Goal: Information Seeking & Learning: Learn about a topic

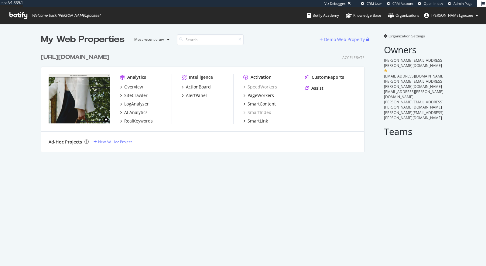
scroll to position [106, 328]
click at [319, 149] on div "Ad-Hoc Projects New Ad-Hoc Project" at bounding box center [202, 142] width 323 height 21
click at [141, 122] on div "RealKeywords" at bounding box center [138, 121] width 29 height 6
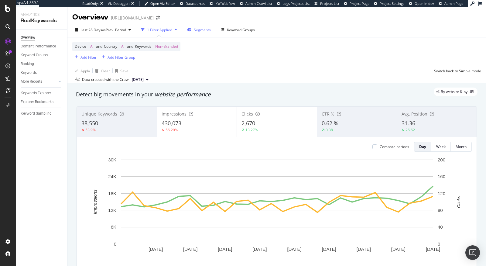
click at [201, 31] on span "Segments" at bounding box center [202, 29] width 17 height 5
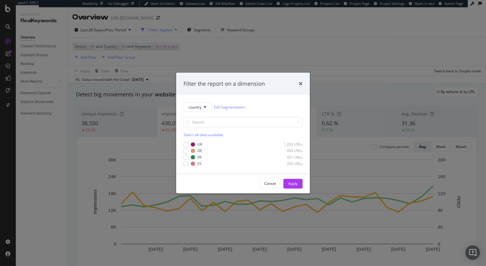
click at [295, 53] on div "Filter the report on a dimension country Edit Segmentation Select all data avai…" at bounding box center [243, 133] width 486 height 266
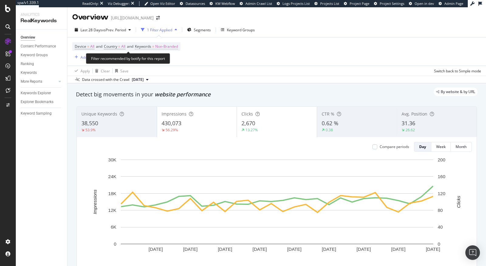
click at [178, 48] on span "Non-Branded" at bounding box center [166, 46] width 23 height 9
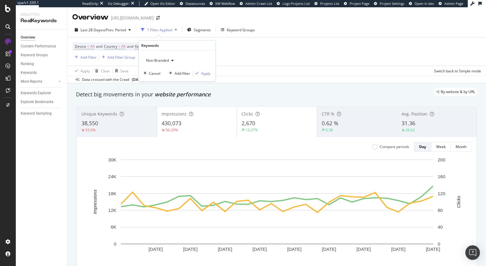
click at [161, 59] on span "Non-Branded" at bounding box center [156, 60] width 25 height 5
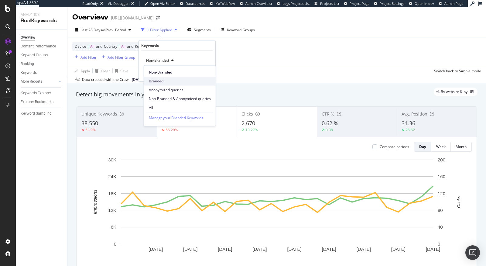
click at [165, 81] on span "Branded" at bounding box center [180, 80] width 62 height 5
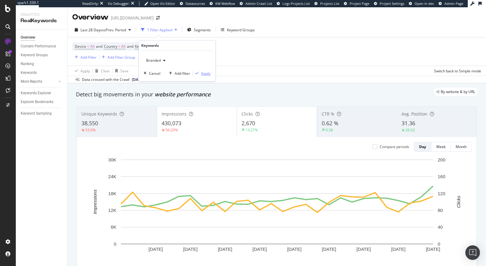
click at [204, 74] on div "Apply" at bounding box center [205, 73] width 9 height 5
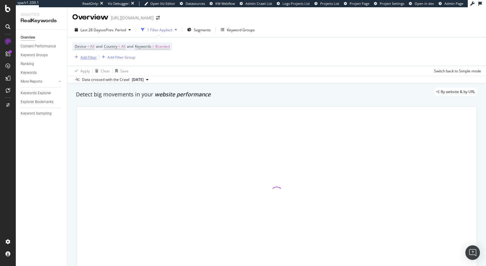
click at [89, 58] on div "Add Filter" at bounding box center [89, 57] width 16 height 5
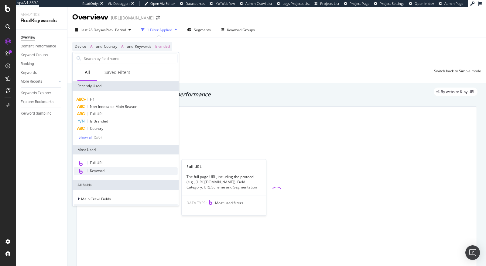
click at [103, 170] on span "Keyword" at bounding box center [97, 170] width 15 height 5
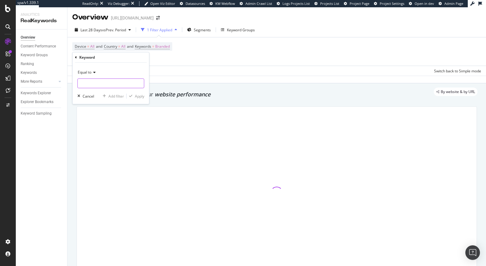
click at [101, 86] on input "text" at bounding box center [111, 83] width 66 height 10
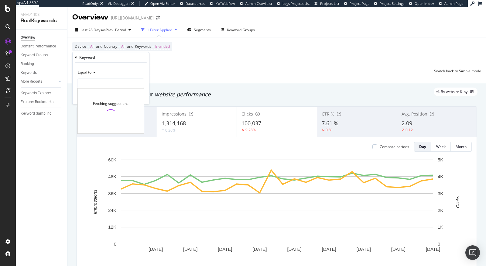
click at [85, 68] on div "Equal to" at bounding box center [110, 72] width 67 height 10
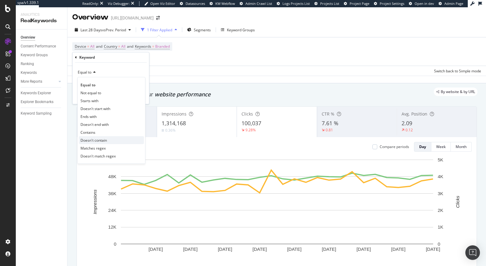
click at [92, 136] on div "Doesn't contain" at bounding box center [111, 140] width 65 height 8
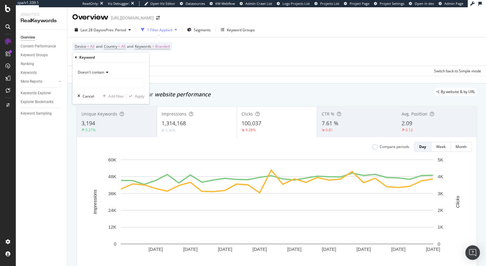
click at [92, 136] on div "Unique Keywords 3,194 5.27%" at bounding box center [117, 122] width 80 height 30
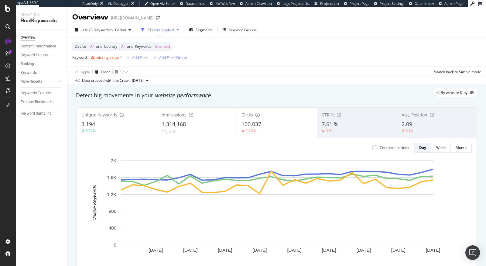
click at [103, 65] on div "Device = All and Country = All and Keywords = Branded Keyword = missing value A…" at bounding box center [276, 51] width 409 height 29
click at [105, 58] on div "missing value" at bounding box center [107, 57] width 23 height 5
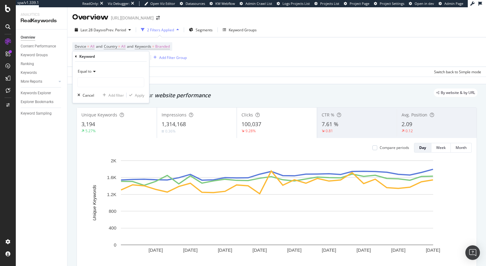
click at [82, 74] on div "Equal to" at bounding box center [110, 72] width 67 height 10
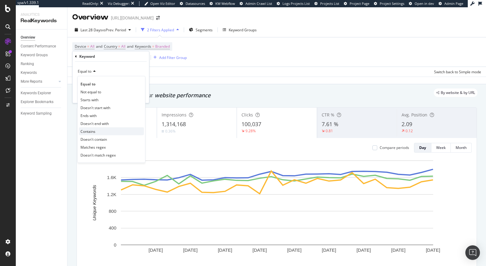
click at [86, 128] on div "Contains" at bounding box center [111, 131] width 65 height 8
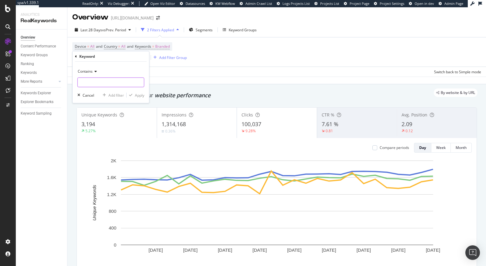
click at [92, 86] on input "text" at bounding box center [111, 82] width 66 height 10
type input "sale"
click at [136, 93] on div "Apply" at bounding box center [139, 94] width 9 height 5
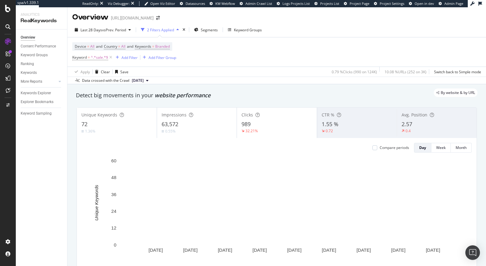
click at [98, 125] on div "72" at bounding box center [116, 124] width 71 height 8
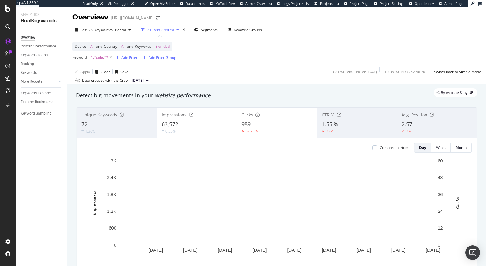
click at [194, 129] on div "0.55%" at bounding box center [197, 131] width 71 height 6
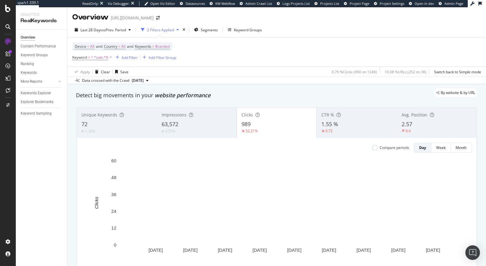
click at [180, 132] on div "0.55%" at bounding box center [197, 131] width 70 height 6
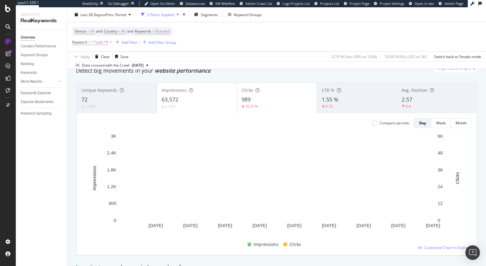
scroll to position [26, 0]
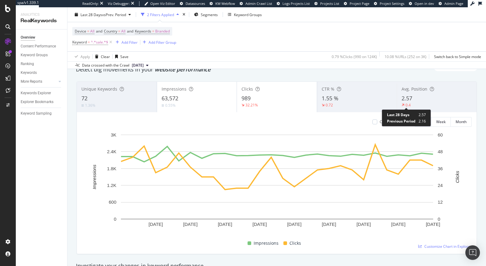
click at [407, 102] on div "0.4" at bounding box center [408, 104] width 5 height 5
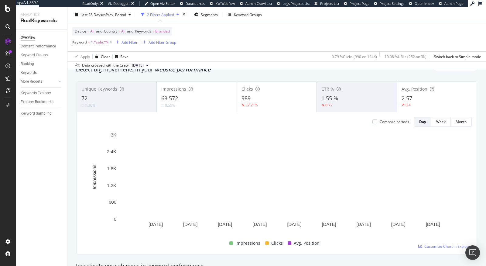
click at [269, 106] on div "32.21%" at bounding box center [277, 104] width 70 height 5
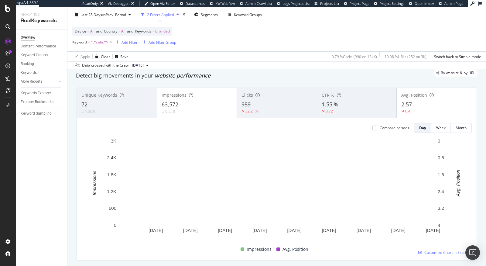
scroll to position [19, 0]
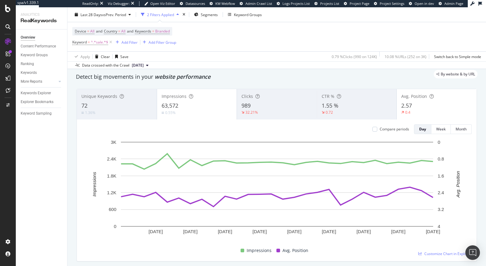
click at [202, 111] on div "0.55%" at bounding box center [197, 113] width 71 height 6
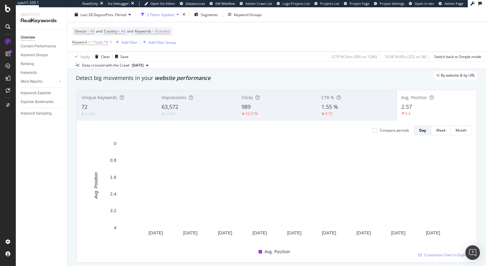
scroll to position [17, 0]
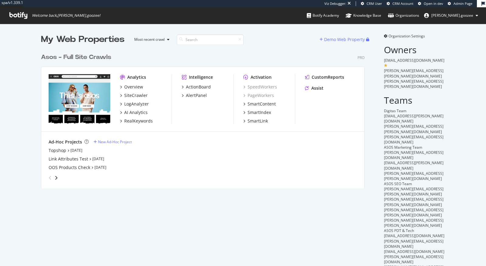
scroll to position [143, 328]
click at [133, 125] on div "Analytics Overview SiteCrawler LogAnalyzer AI Analytics RealKeywords Intelligen…" at bounding box center [202, 99] width 323 height 65
click at [134, 123] on div "RealKeywords" at bounding box center [138, 121] width 29 height 6
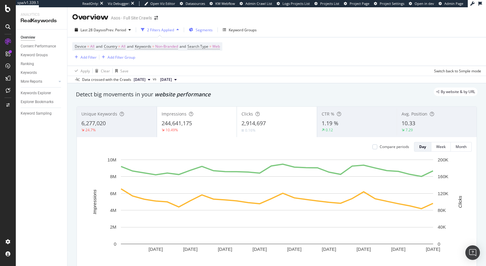
click at [208, 30] on span "Segments" at bounding box center [204, 29] width 17 height 5
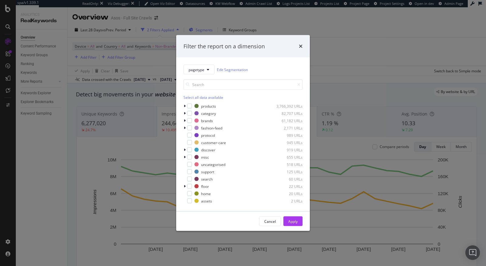
click at [208, 30] on div "Filter the report on a dimension pagetype Edit Segmentation Select all data ava…" at bounding box center [243, 133] width 486 height 266
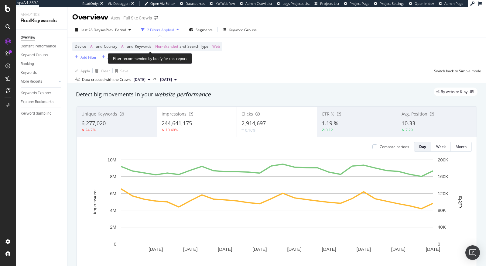
click at [174, 45] on span "Non-Branded" at bounding box center [166, 46] width 23 height 9
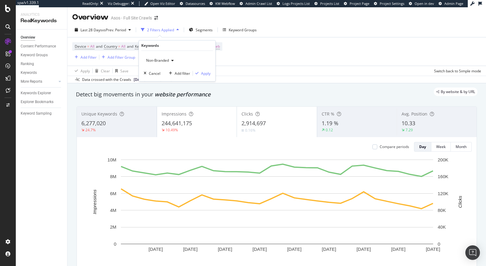
click at [146, 61] on span "Non-Branded" at bounding box center [156, 60] width 25 height 5
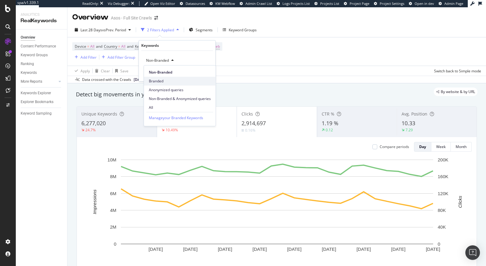
click at [167, 79] on span "Branded" at bounding box center [180, 80] width 62 height 5
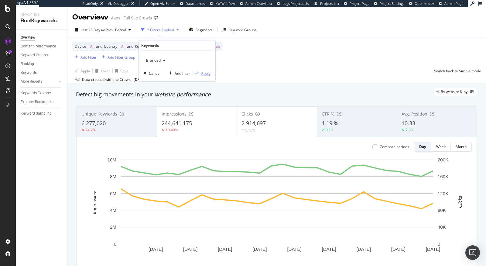
click at [202, 75] on div "Apply" at bounding box center [205, 73] width 9 height 5
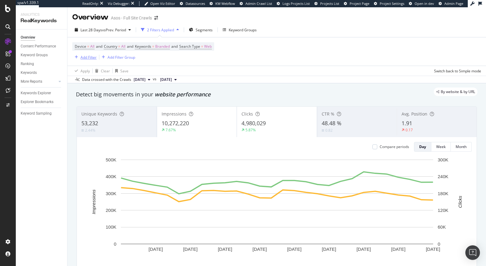
click at [91, 57] on div "Add Filter" at bounding box center [89, 57] width 16 height 5
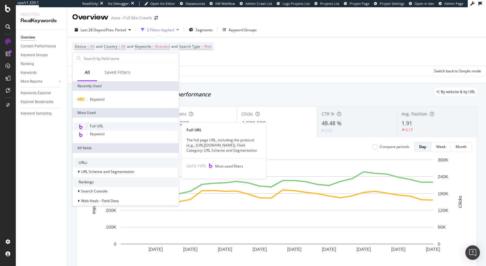
click at [100, 126] on span "Full URL" at bounding box center [96, 125] width 13 height 5
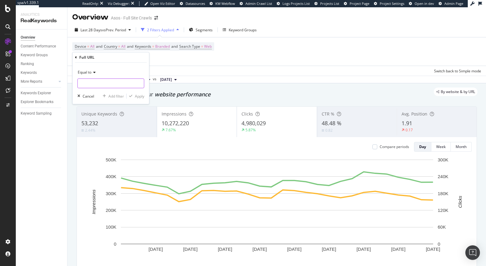
click at [96, 82] on input "text" at bounding box center [111, 83] width 66 height 10
click at [79, 71] on span "Equal to" at bounding box center [85, 72] width 14 height 5
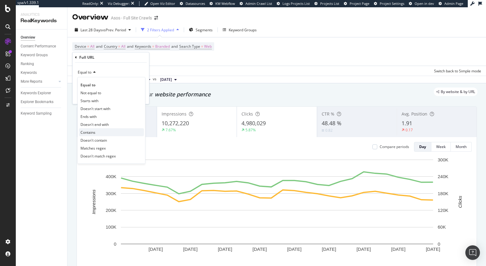
click at [95, 131] on span "Contains" at bounding box center [88, 132] width 15 height 5
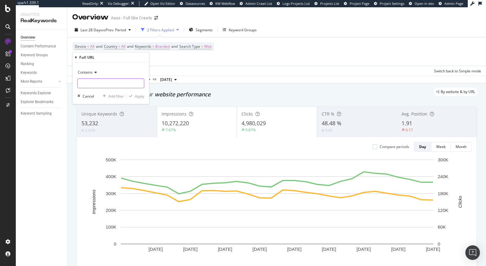
click at [90, 84] on input "text" at bounding box center [111, 83] width 66 height 10
type input "sale"
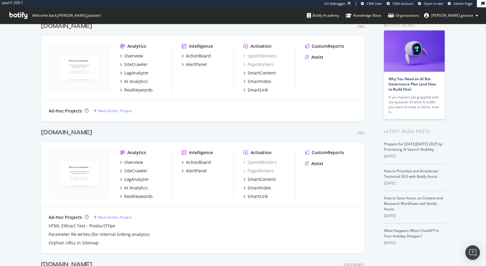
scroll to position [39, 0]
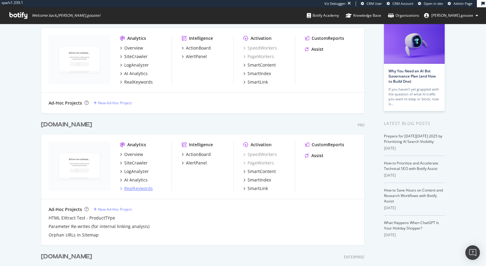
click at [139, 189] on div "RealKeywords" at bounding box center [138, 188] width 29 height 6
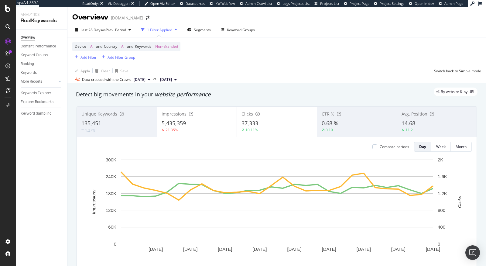
scroll to position [0, 0]
click at [173, 44] on span "Non-Branded" at bounding box center [166, 46] width 23 height 9
click at [160, 59] on span "Non-Branded" at bounding box center [156, 59] width 25 height 5
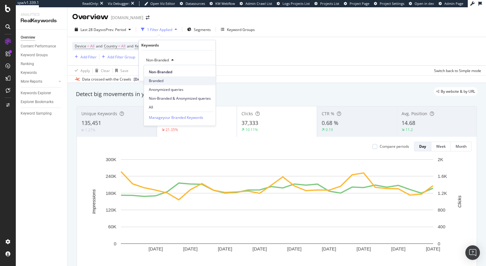
click at [167, 83] on span "Branded" at bounding box center [180, 80] width 62 height 5
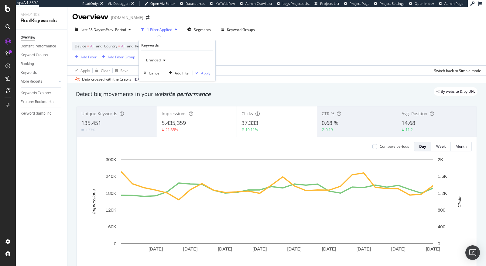
click at [204, 72] on div "Apply" at bounding box center [205, 72] width 9 height 5
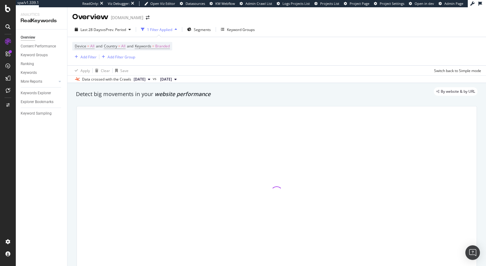
click at [90, 60] on div "Device = All and Country = All and Keywords = Branded Add Filter Add Filter Gro…" at bounding box center [276, 51] width 409 height 28
click at [90, 58] on div "Add Filter" at bounding box center [89, 56] width 16 height 5
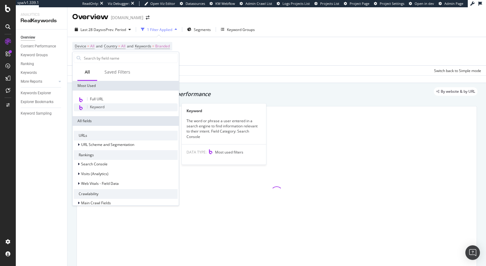
click at [108, 105] on div "Keyword" at bounding box center [126, 107] width 104 height 8
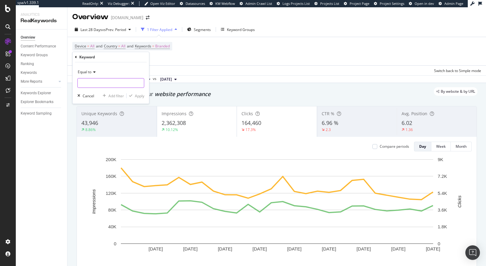
click at [91, 83] on input "text" at bounding box center [111, 83] width 66 height 10
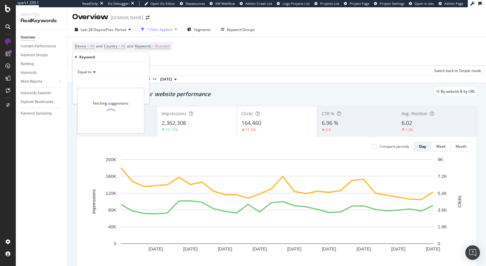
click at [88, 68] on div "Equal to" at bounding box center [110, 72] width 67 height 10
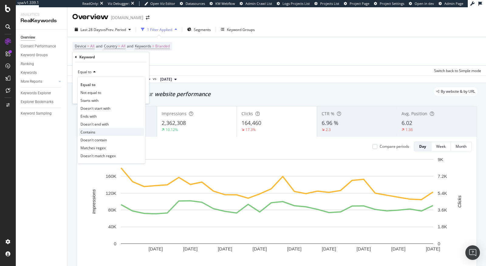
click at [90, 128] on div "Contains" at bounding box center [111, 132] width 65 height 8
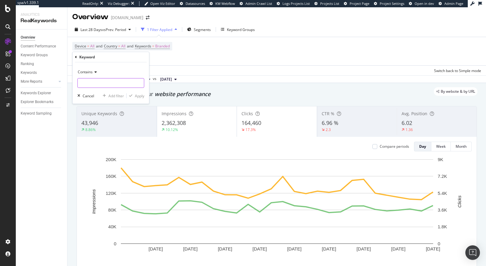
click at [96, 80] on input "text" at bounding box center [111, 83] width 66 height 10
type input "sale"
click at [141, 94] on div "Apply" at bounding box center [139, 95] width 9 height 5
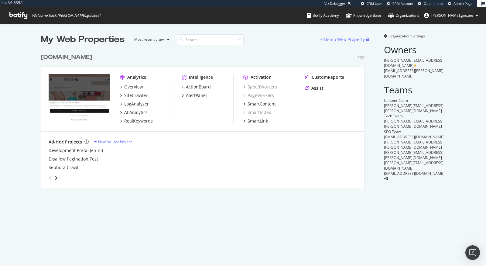
scroll to position [143, 328]
click at [134, 122] on div "RealKeywords" at bounding box center [138, 121] width 29 height 6
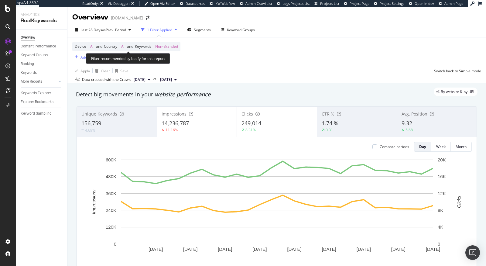
click at [166, 45] on span "Non-Branded" at bounding box center [166, 46] width 23 height 9
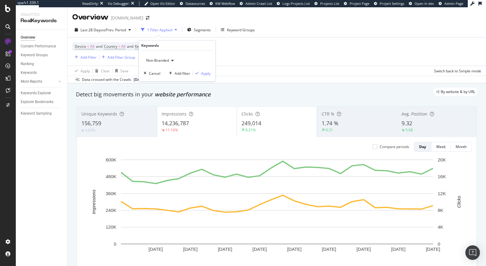
click at [158, 61] on span "Non-Branded" at bounding box center [156, 60] width 25 height 5
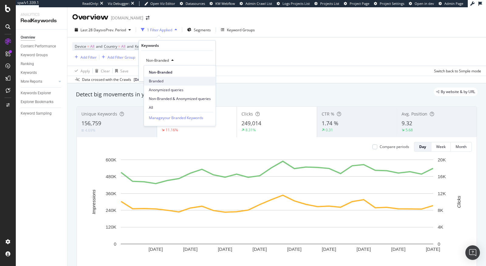
click at [159, 81] on span "Branded" at bounding box center [180, 80] width 62 height 5
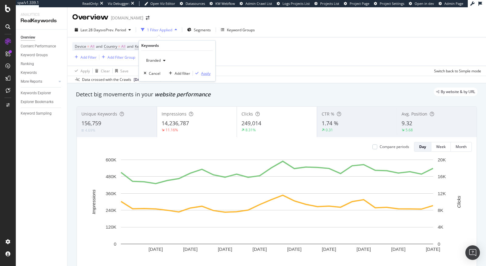
click at [208, 72] on div "Apply" at bounding box center [205, 73] width 9 height 5
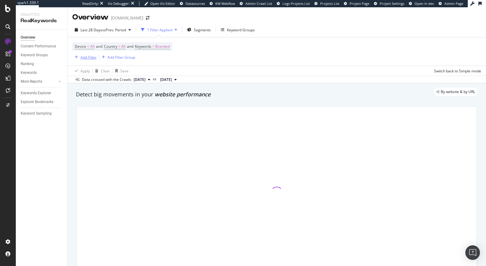
click at [93, 59] on div "Add Filter" at bounding box center [89, 57] width 16 height 5
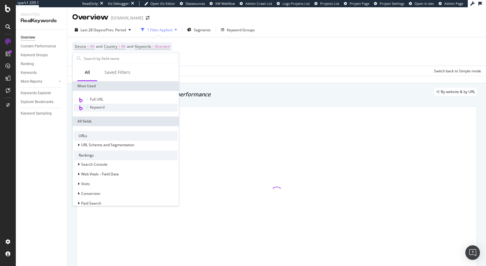
click at [108, 104] on div "Keyword" at bounding box center [126, 108] width 104 height 8
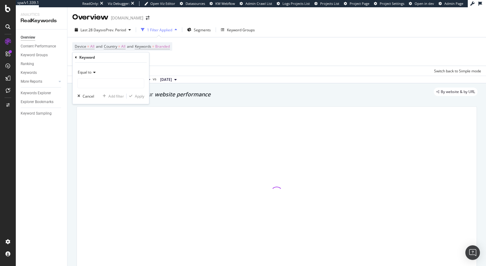
click at [88, 74] on span "Equal to" at bounding box center [85, 72] width 14 height 5
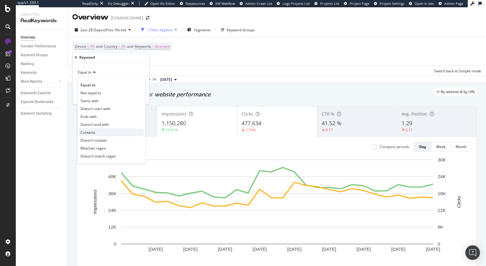
click at [95, 131] on span "Contains" at bounding box center [88, 132] width 15 height 5
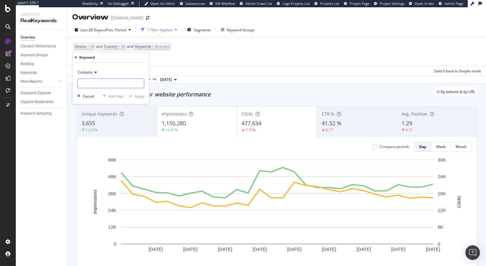
click at [93, 83] on input "text" at bounding box center [111, 83] width 66 height 10
type input "sale"
click at [138, 98] on div "Apply" at bounding box center [139, 96] width 9 height 5
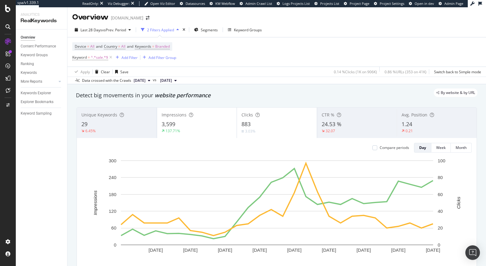
click at [432, 124] on div "1.24" at bounding box center [437, 124] width 70 height 8
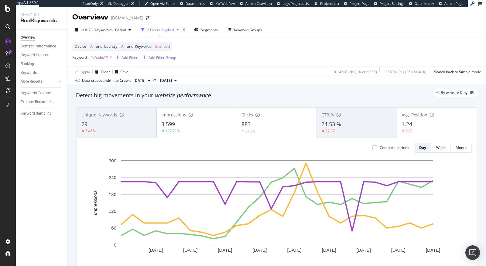
click at [186, 135] on div "Impressions 3,599 137.71%" at bounding box center [197, 122] width 80 height 27
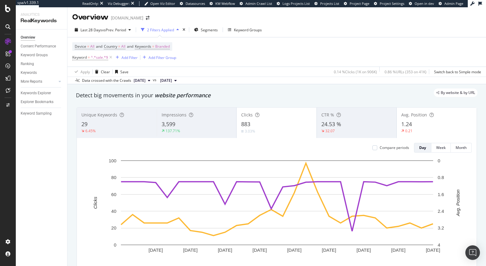
click at [289, 134] on div "Clicks 883 3.03%" at bounding box center [277, 122] width 80 height 27
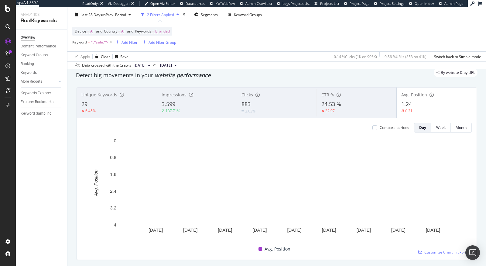
scroll to position [13, 0]
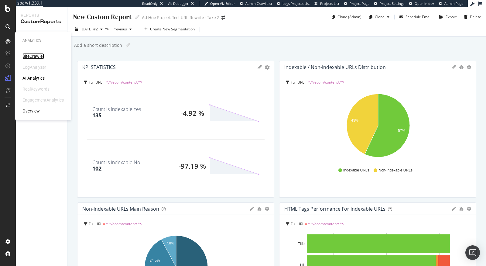
click at [30, 56] on div "SiteCrawler" at bounding box center [33, 56] width 22 height 6
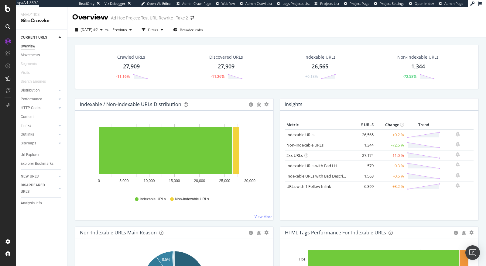
click at [9, 2] on div at bounding box center [8, 133] width 16 height 266
click at [6, 9] on icon at bounding box center [7, 8] width 5 height 7
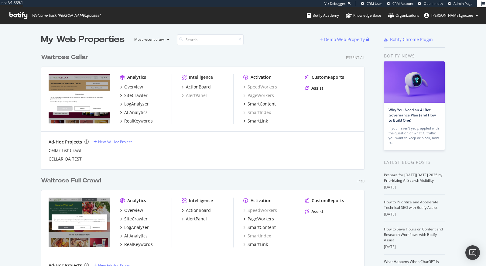
scroll to position [33, 0]
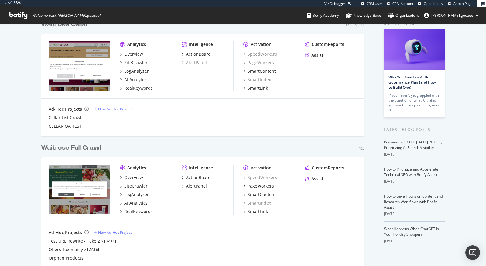
click at [86, 149] on div "Waitrose Full Crawl" at bounding box center [71, 147] width 60 height 9
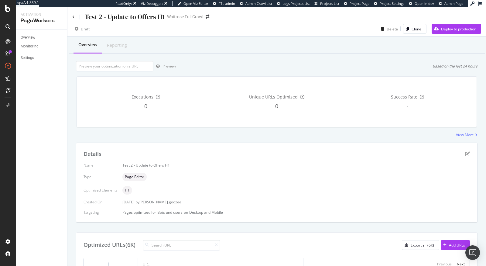
scroll to position [200, 0]
